Goal: Task Accomplishment & Management: Manage account settings

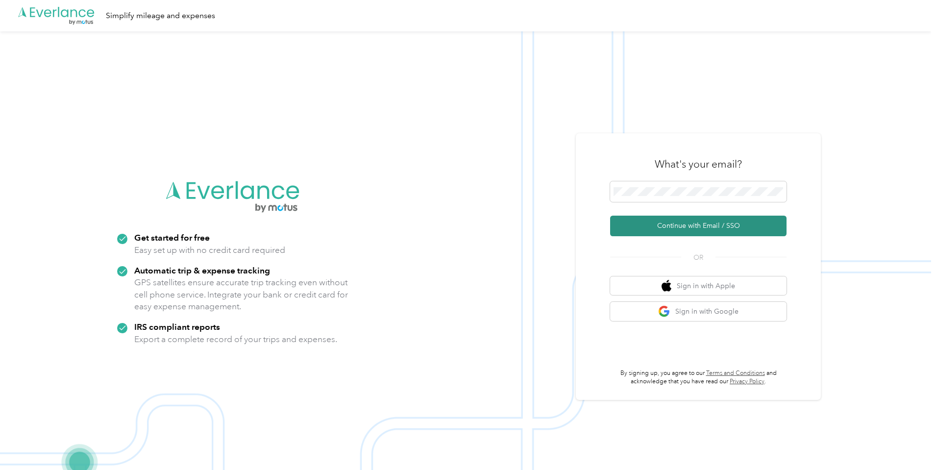
click at [652, 229] on button "Continue with Email / SSO" at bounding box center [698, 226] width 176 height 21
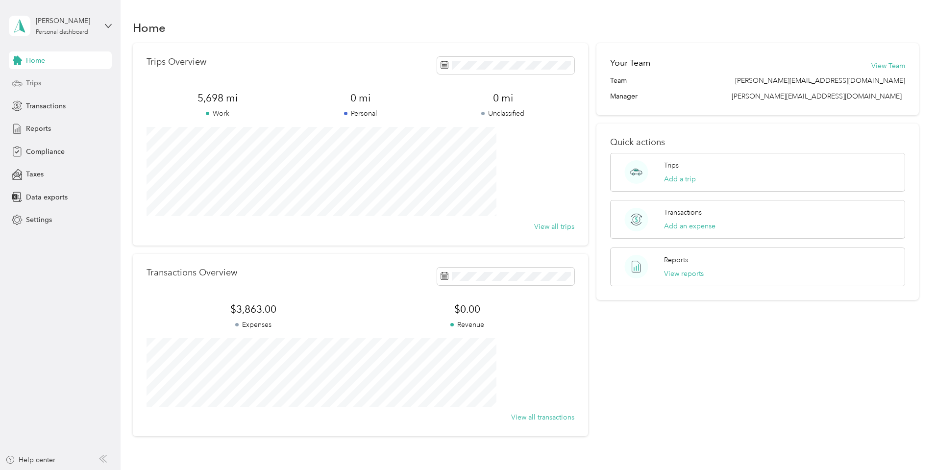
click at [34, 83] on span "Trips" at bounding box center [33, 83] width 15 height 10
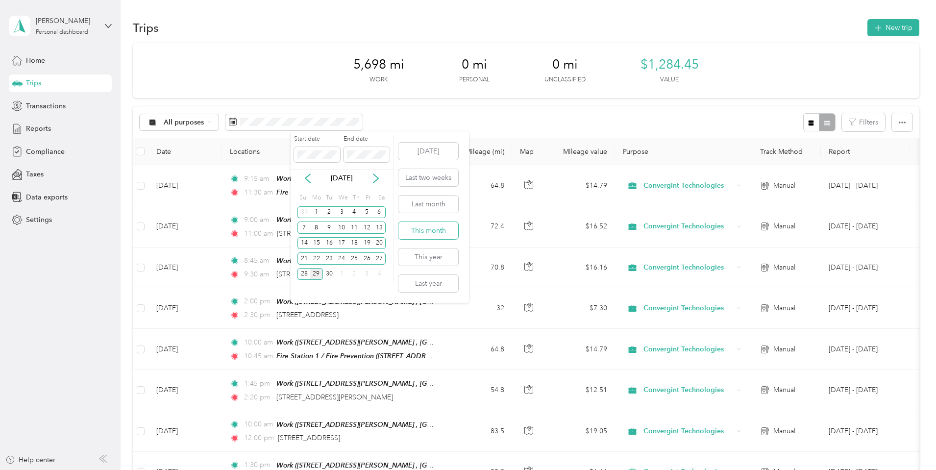
click at [434, 232] on button "This month" at bounding box center [428, 230] width 60 height 17
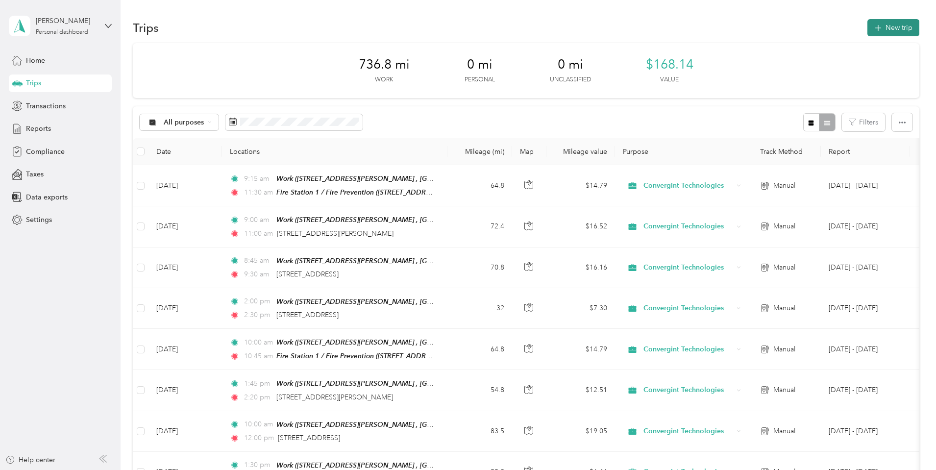
click at [867, 25] on button "New trip" at bounding box center [893, 27] width 52 height 17
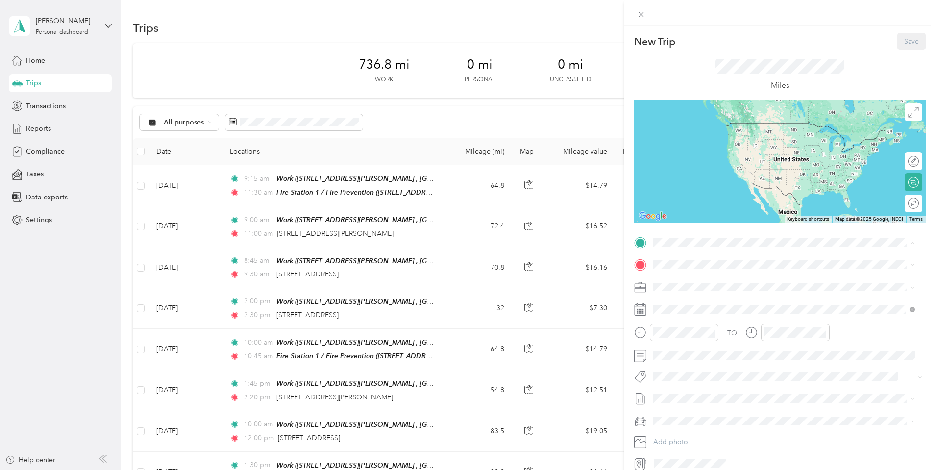
click at [691, 293] on span "1093 Medina Rd, Medina, OH, United States , 44256, Medina, OH, United States" at bounding box center [782, 302] width 220 height 29
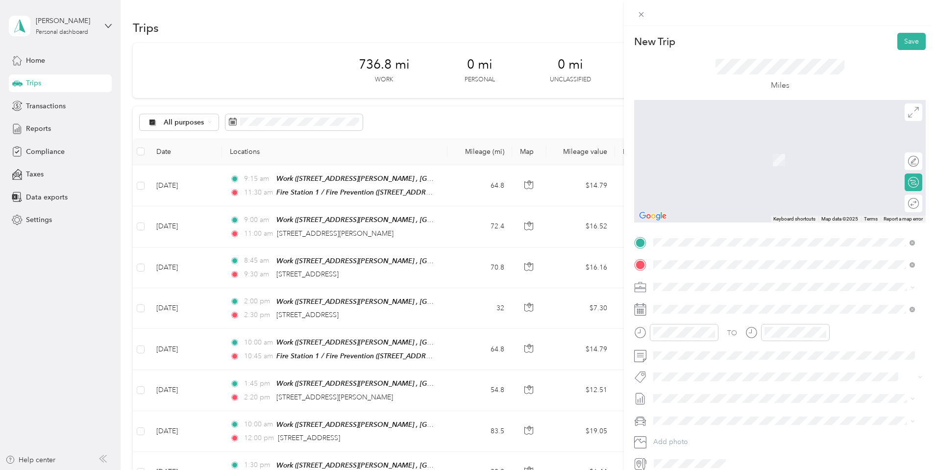
click at [701, 304] on span "33491 Pin Oak Parkway Avon Lake, Ohio 44012, United States" at bounding box center [721, 299] width 98 height 9
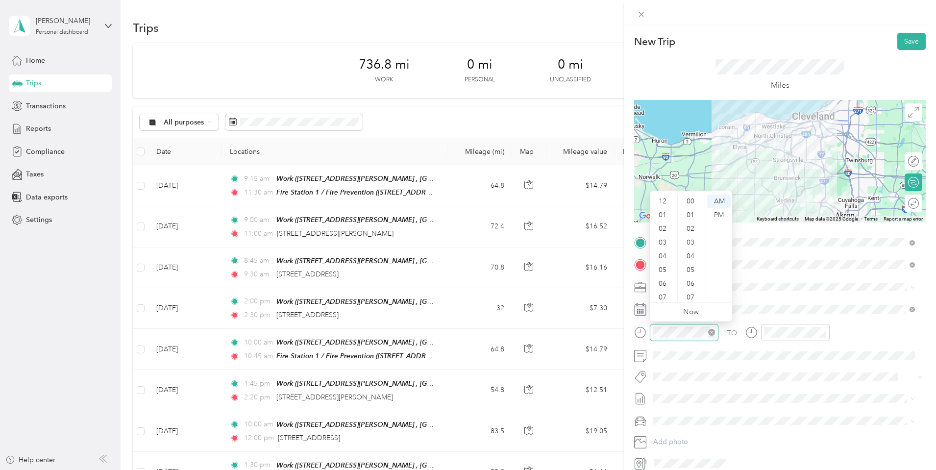
scroll to position [59, 0]
click at [662, 267] on div "09" at bounding box center [664, 266] width 24 height 14
click at [692, 202] on div "00" at bounding box center [692, 202] width 24 height 14
drag, startPoint x: 908, startPoint y: 35, endPoint x: 757, endPoint y: 34, distance: 151.9
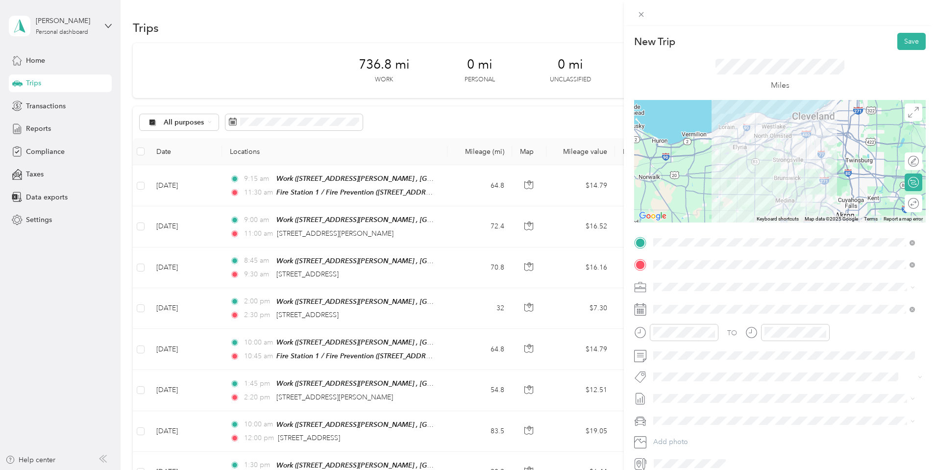
click at [757, 34] on div "New Trip Save" at bounding box center [780, 41] width 292 height 17
click at [904, 205] on div "Round trip" at bounding box center [900, 203] width 35 height 10
click at [899, 204] on div at bounding box center [903, 203] width 9 height 9
click at [899, 40] on button "Save" at bounding box center [911, 41] width 28 height 17
